Goal: Find contact information: Find contact information

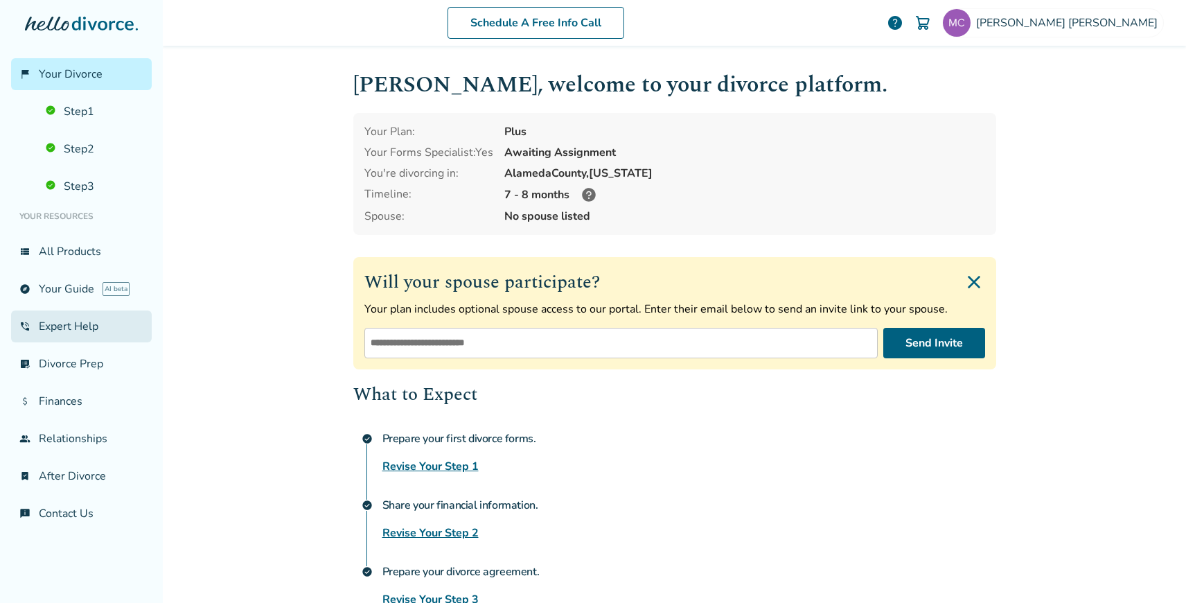
click at [78, 323] on link "phone_in_talk Expert Help" at bounding box center [81, 326] width 141 height 32
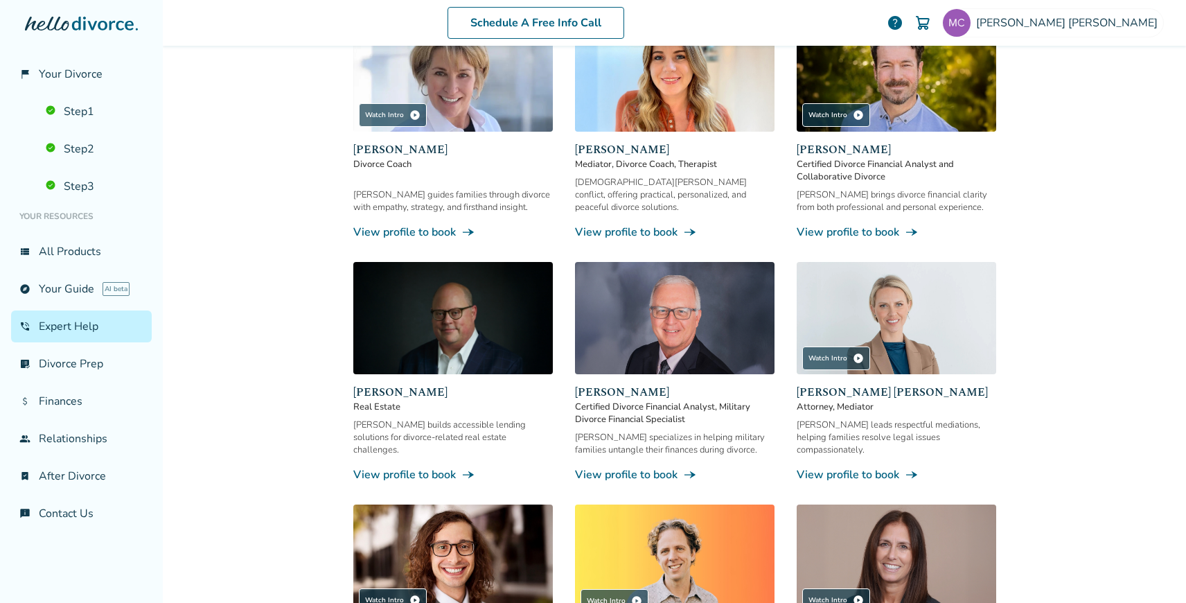
scroll to position [740, 0]
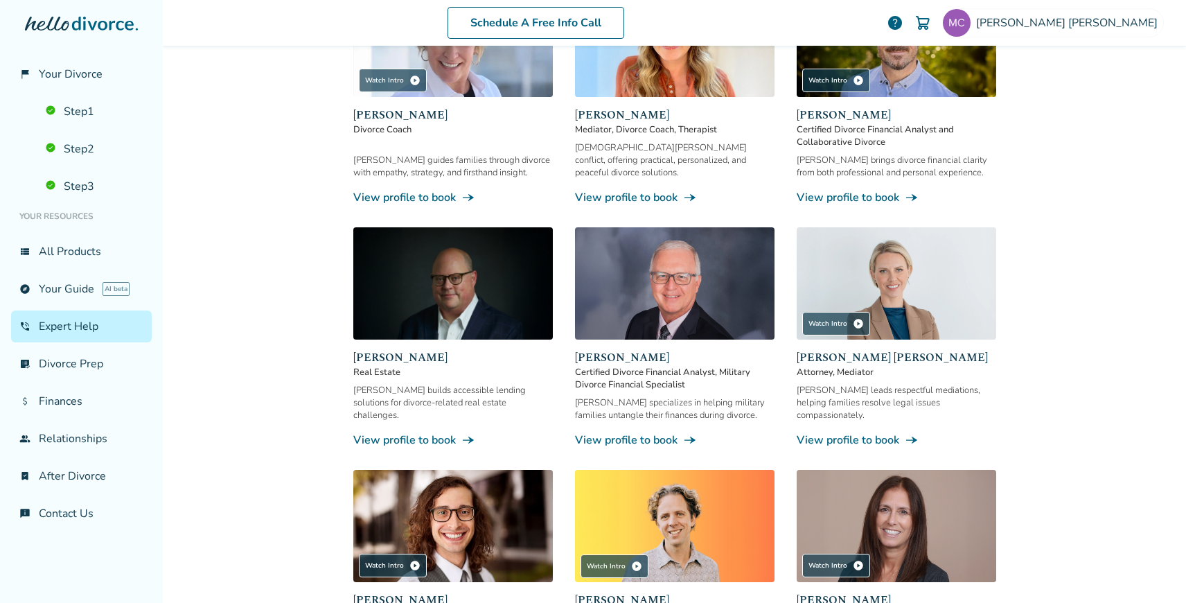
click at [823, 349] on span "[PERSON_NAME] [PERSON_NAME]" at bounding box center [895, 357] width 199 height 17
click at [868, 432] on link "View profile to book line_end_arrow_notch" at bounding box center [895, 439] width 199 height 15
